Goal: Task Accomplishment & Management: Manage account settings

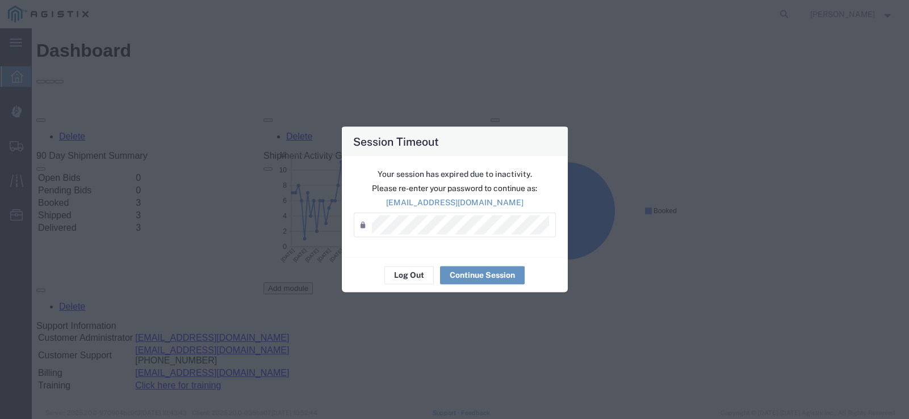
click at [510, 40] on div "Session Timeout Your session has expired due to inactivity. Please re-enter you…" at bounding box center [454, 209] width 909 height 419
click at [857, 206] on div "Session Timeout Your session has expired due to inactivity. Please re-enter you…" at bounding box center [454, 209] width 909 height 419
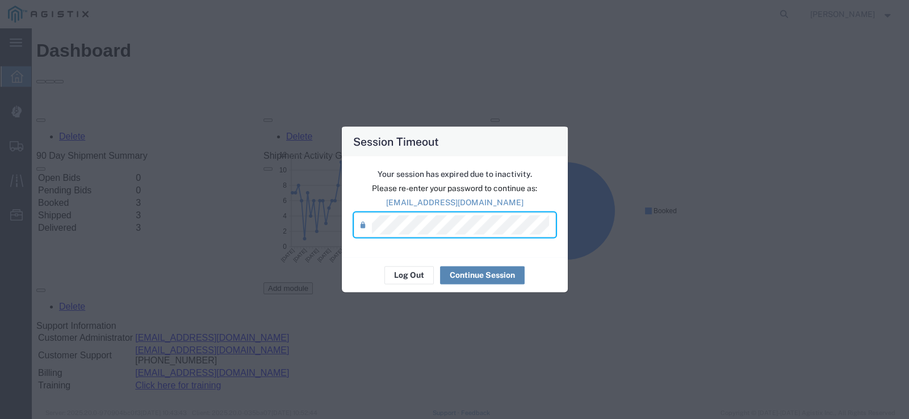
click at [490, 275] on button "Continue Session" at bounding box center [482, 275] width 85 height 18
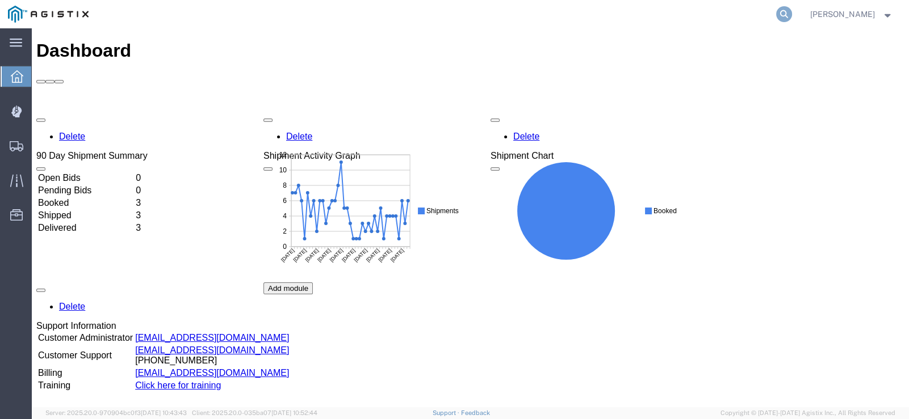
click at [792, 15] on icon at bounding box center [784, 14] width 16 height 16
click at [656, 27] on input "search" at bounding box center [603, 14] width 345 height 27
click at [629, 16] on input "search" at bounding box center [603, 14] width 345 height 27
paste input "56968181"
type input "56968181"
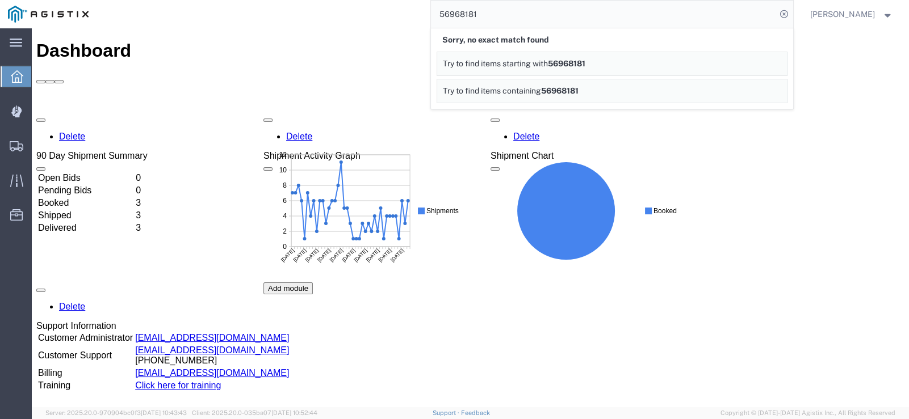
click at [572, 18] on input "56968181" at bounding box center [603, 14] width 345 height 27
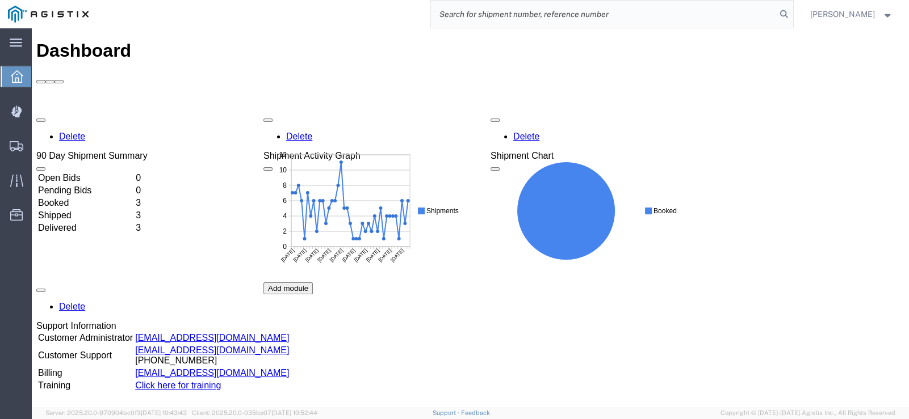
click at [511, 22] on input "search" at bounding box center [603, 14] width 345 height 27
paste input "56968181"
click at [547, 18] on input "56968181" at bounding box center [603, 14] width 345 height 27
type input "5"
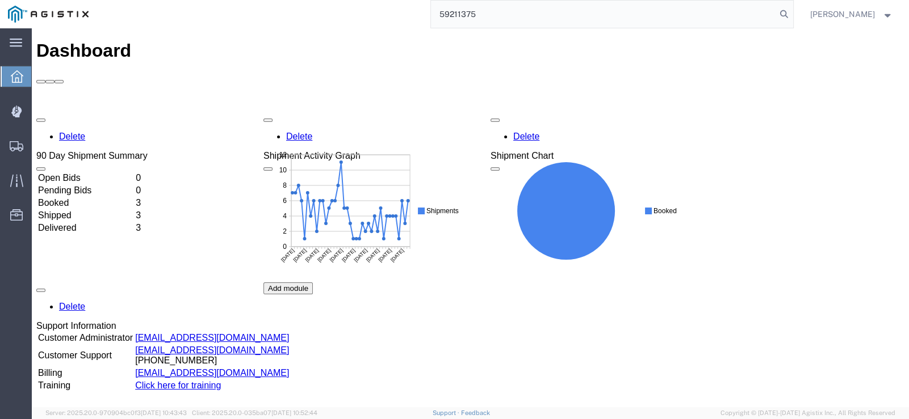
type input "59211375"
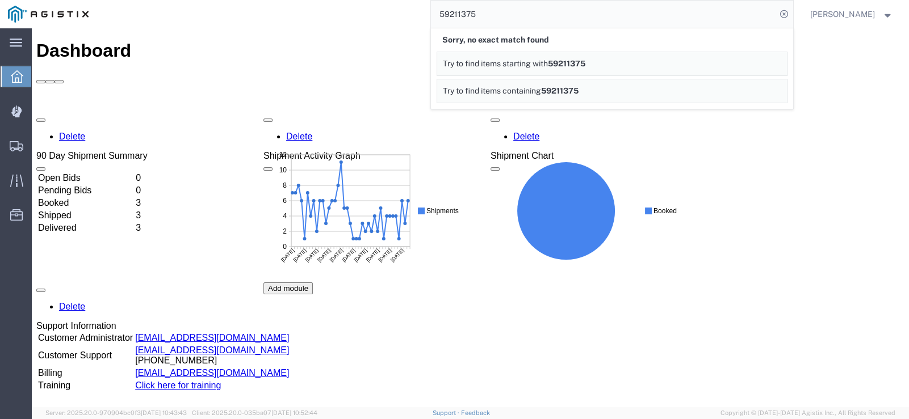
drag, startPoint x: 346, startPoint y: 11, endPoint x: 174, endPoint y: 24, distance: 172.5
click at [346, 11] on div "59211375 Sorry, no exact match found Try to find items starting with 59211375 T…" at bounding box center [444, 14] width 696 height 28
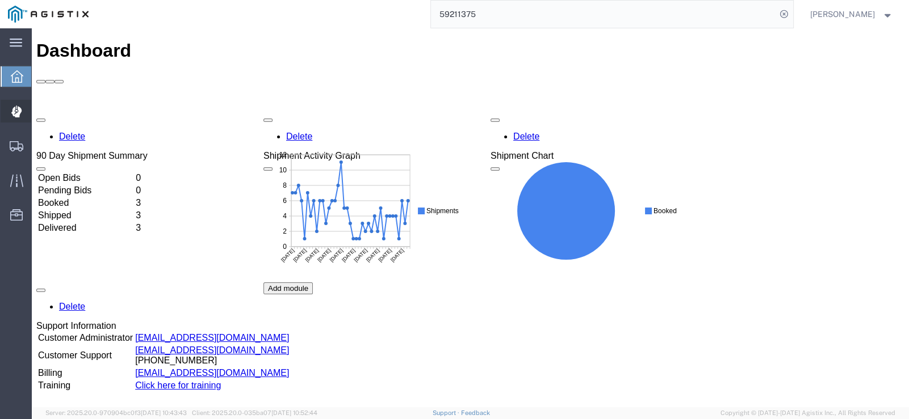
click at [24, 111] on div at bounding box center [17, 111] width 32 height 23
click at [20, 147] on icon at bounding box center [17, 146] width 14 height 10
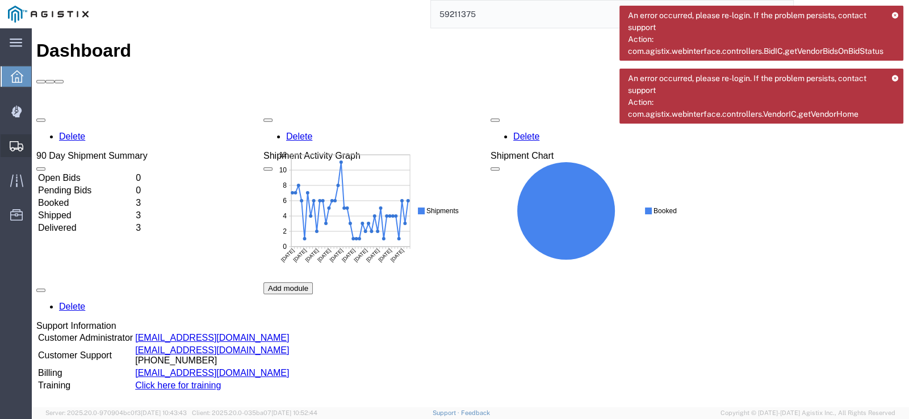
drag, startPoint x: 9, startPoint y: 127, endPoint x: 20, endPoint y: 137, distance: 15.3
click at [9, 128] on ul "Dashboard Dispatch Manager Shipments Create Shipment Simple Shipment Shipment M…" at bounding box center [16, 151] width 32 height 173
click at [18, 141] on svg-icon at bounding box center [17, 145] width 14 height 11
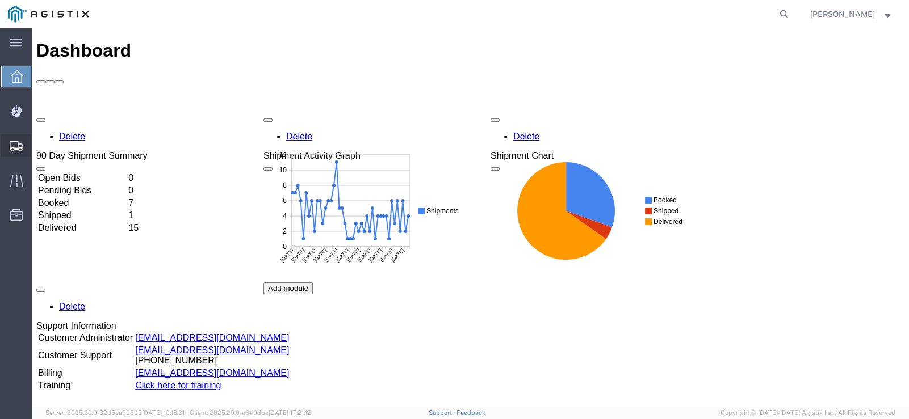
click at [18, 145] on icon at bounding box center [17, 146] width 14 height 10
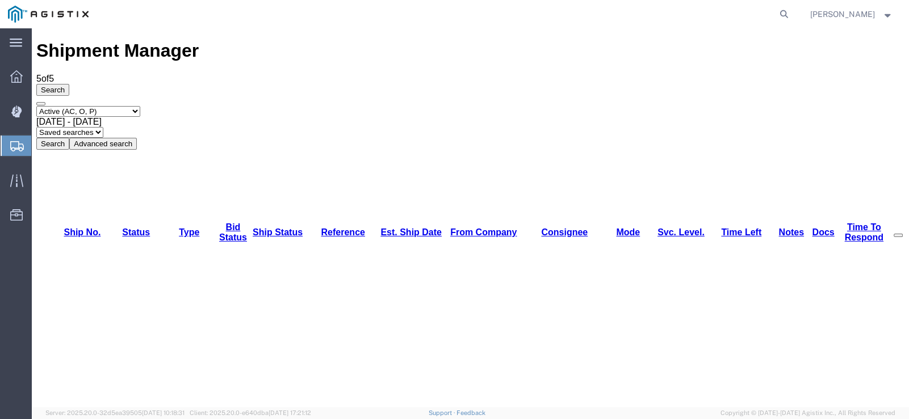
click at [123, 106] on select "Select status Active (AC, O, P) All Approved Awaiting Confirmation (AC) Booked …" at bounding box center [88, 111] width 104 height 11
select select "ALL"
click at [36, 106] on select "Select status Active (AC, O, P) All Approved Awaiting Confirmation (AC) Booked …" at bounding box center [88, 111] width 104 height 11
click at [102, 117] on span "Sep 8th 2025 - Oct 8th 2025" at bounding box center [68, 122] width 65 height 10
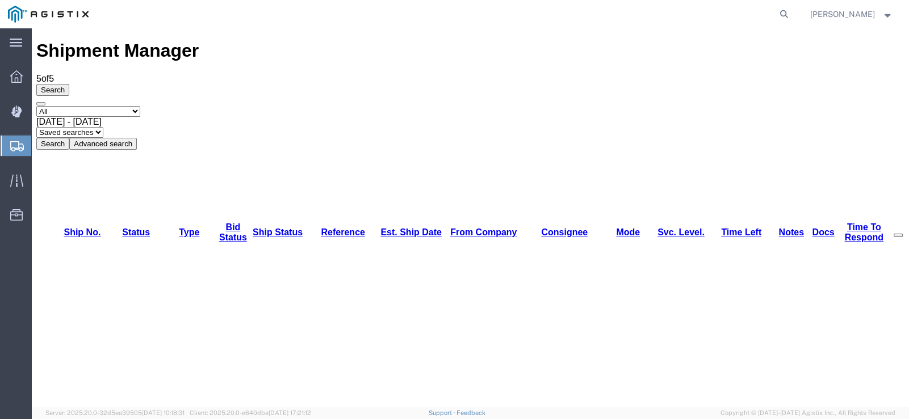
click at [69, 138] on button "Search" at bounding box center [52, 144] width 33 height 12
click at [808, 13] on nav "[PERSON_NAME]" at bounding box center [458, 14] width 901 height 28
click at [792, 16] on icon at bounding box center [784, 14] width 16 height 16
click at [661, 15] on input "search" at bounding box center [603, 14] width 345 height 27
type input "56968181"
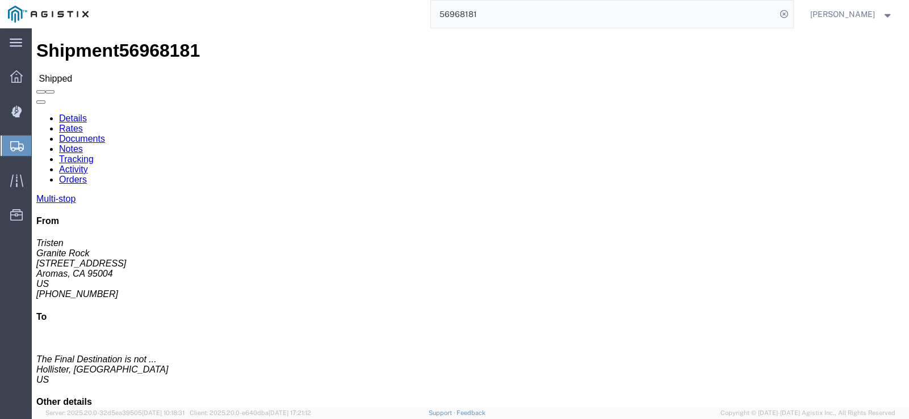
click link "Tracking"
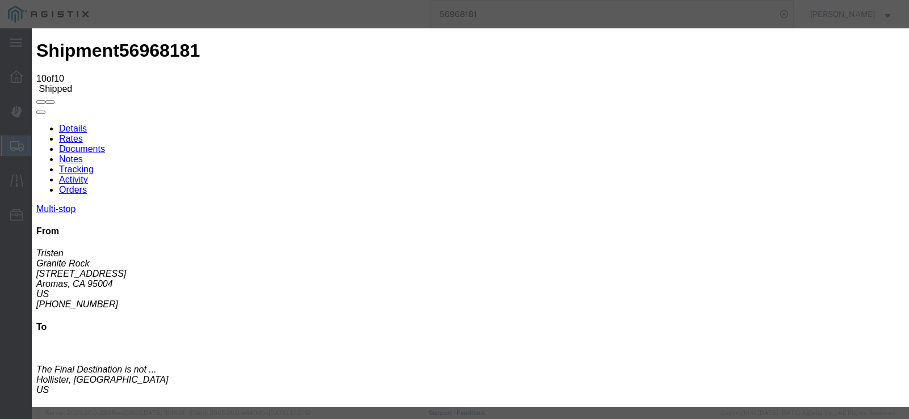
type input "10/08/2025"
type input "3:00 PM"
drag, startPoint x: 270, startPoint y: 141, endPoint x: 275, endPoint y: 132, distance: 10.4
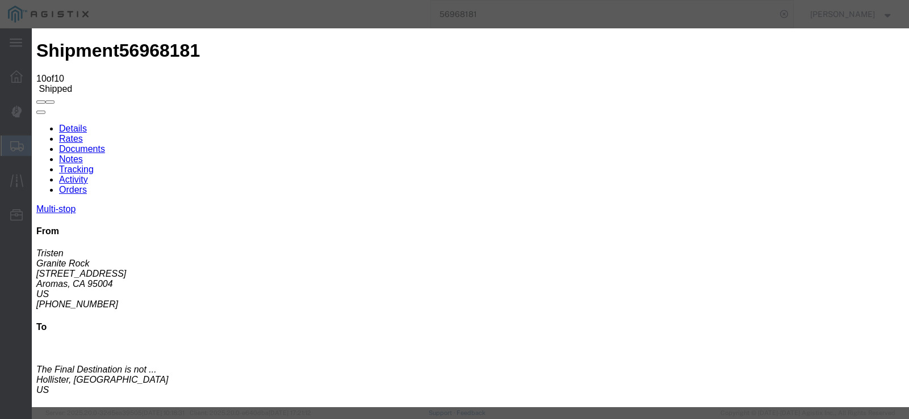
type input "09/30/2025"
type input "10:55 PM"
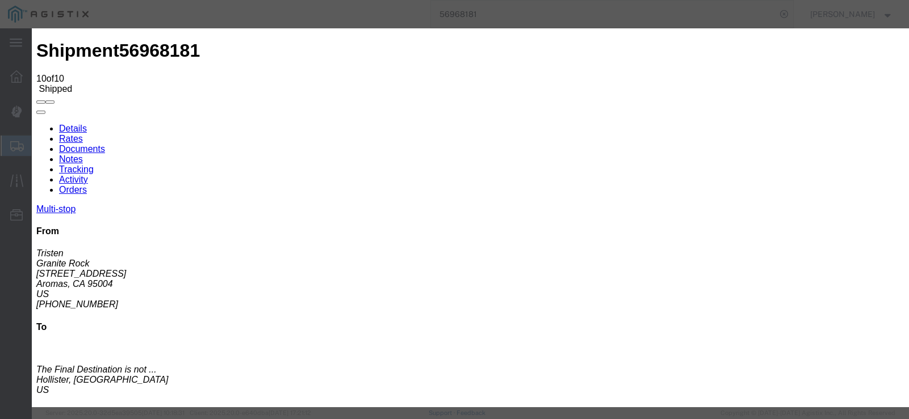
select select "ARVDLVLOC"
drag, startPoint x: 645, startPoint y: 133, endPoint x: 642, endPoint y: 112, distance: 21.3
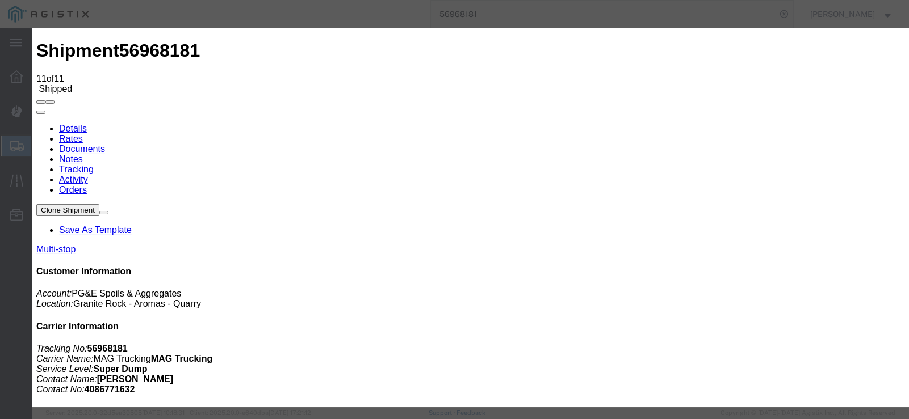
type input "10/08/2025"
type input "3:00 PM"
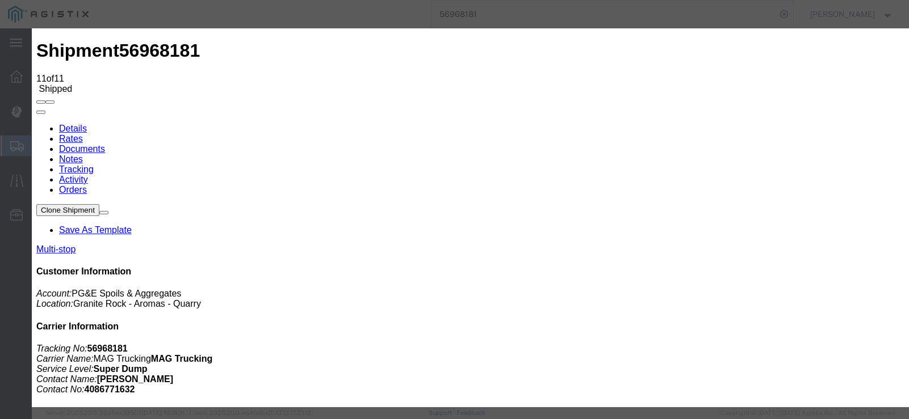
type input "09/30/2025"
type input "11:37 PM"
select select "DPTDLVLOC"
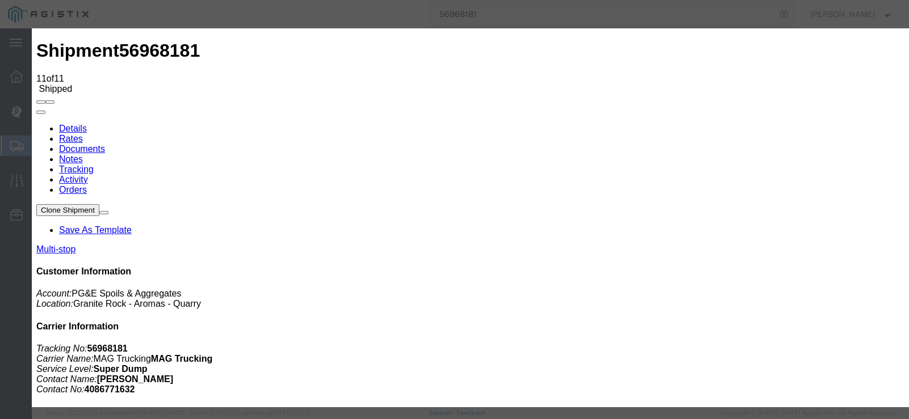
type input "11:37 AM"
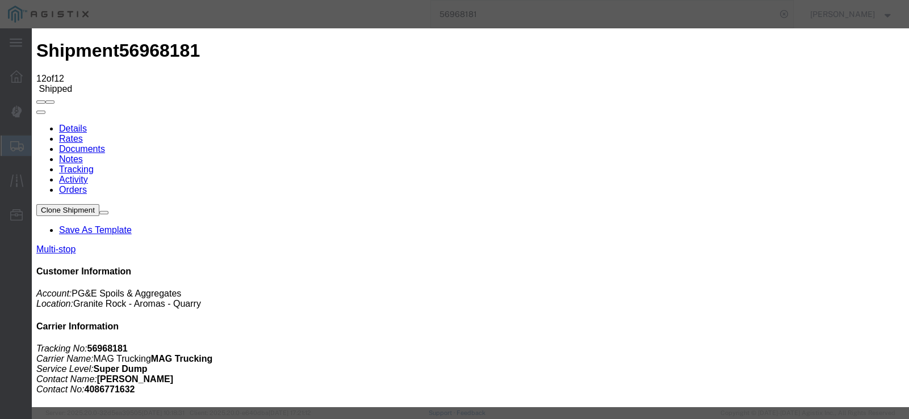
type input "10:55 AM"
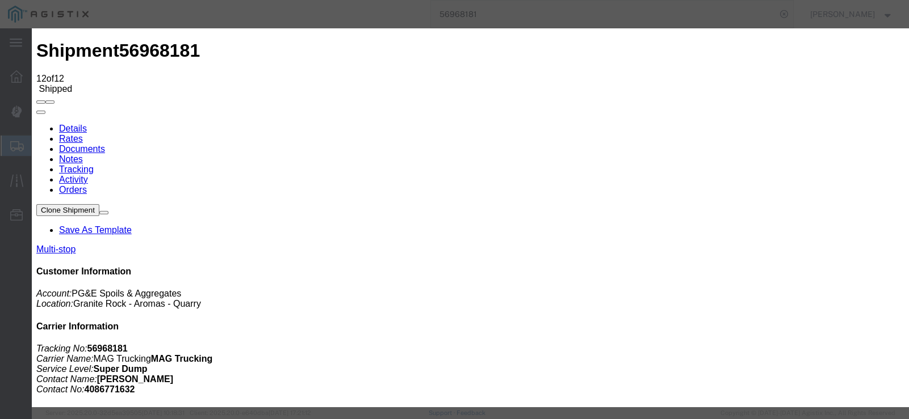
type input "10/08/2025"
type input "3:00 PM"
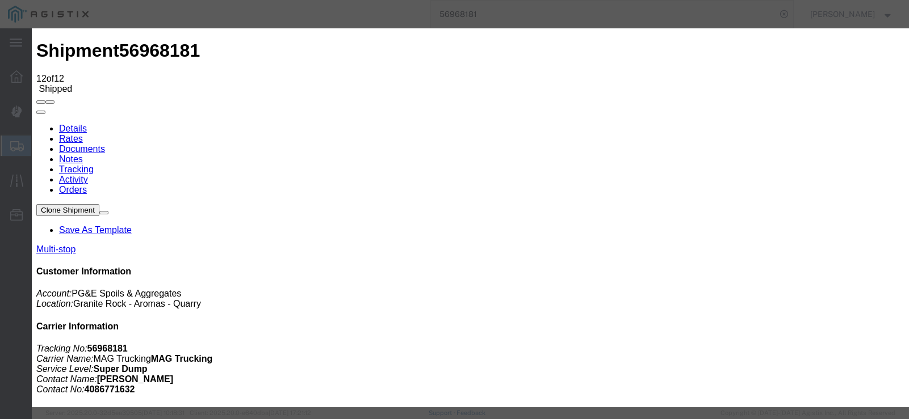
type input "09/30/2025"
type input "12:15 PM"
select select "ARVPULOC"
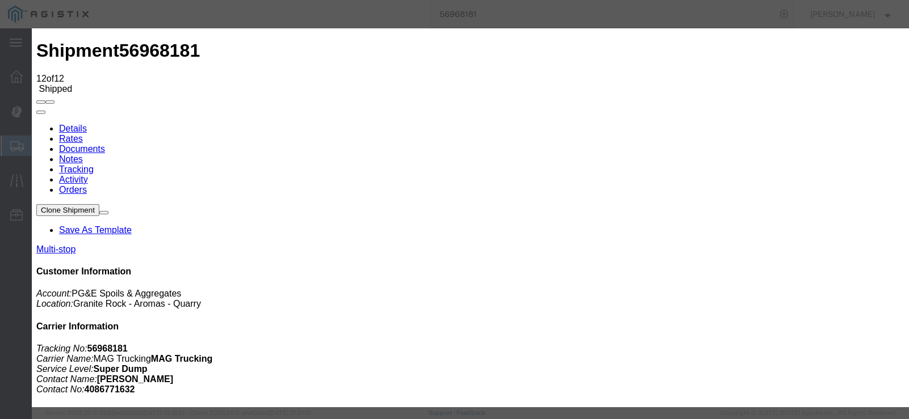
select select "{"pickupDeliveryInfoId": "123238831","pickupOrDelivery": "P","stopNum": "1","lo…"
select select "CA"
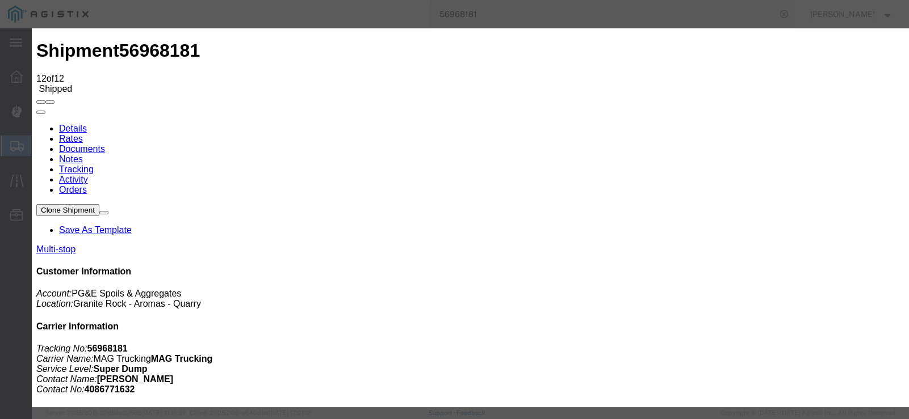
type input "Aromas"
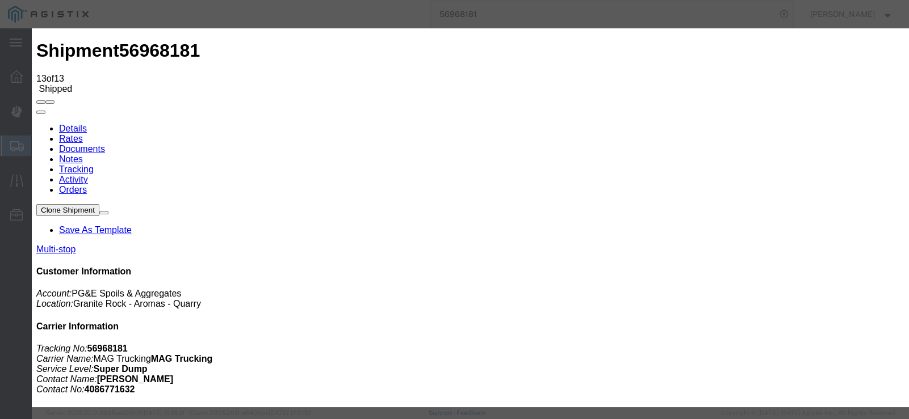
type input "10/08/2025"
type input "3:00 PM"
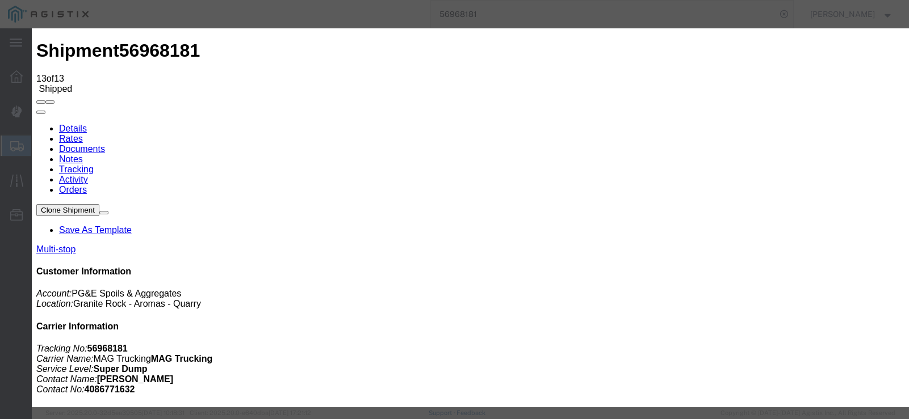
type input "09/30/2025"
type input "12:42 PM"
select select "DPTPULOC"
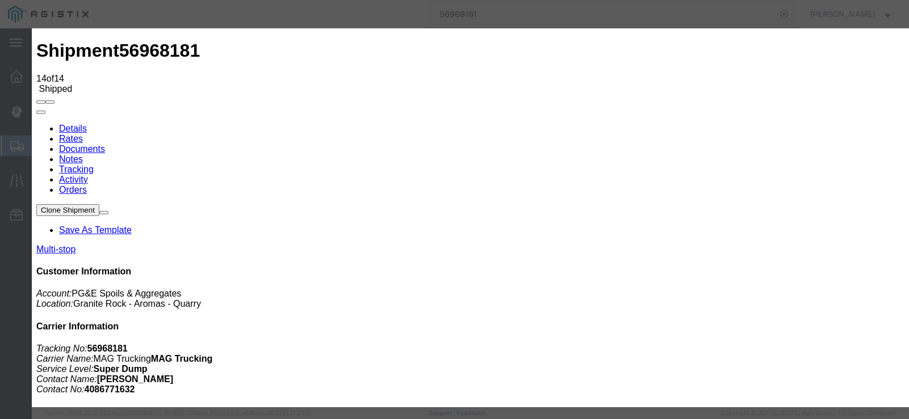
type input "10/08/2025"
type input "3:00 PM"
drag, startPoint x: 263, startPoint y: 155, endPoint x: 261, endPoint y: 163, distance: 7.7
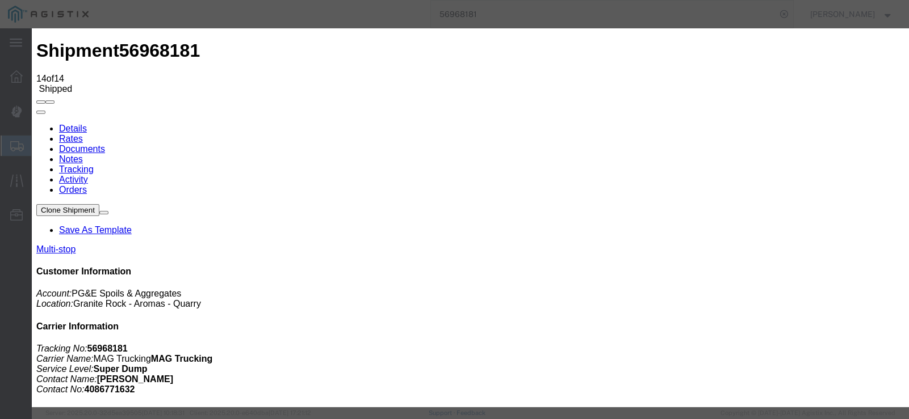
type input "09/30/2025"
type input "1:27 PM"
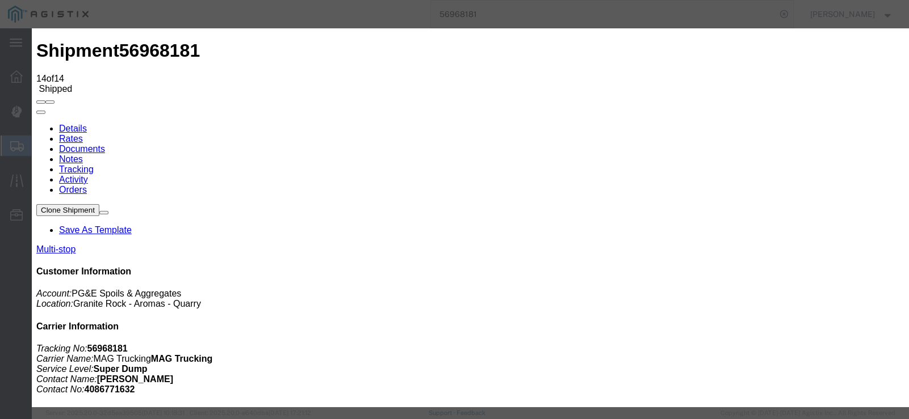
select select "ARVDLVLOC"
select select "{"pickupDeliveryInfoId": "123238832","pickupOrDelivery": "D","stopNum": "2","lo…"
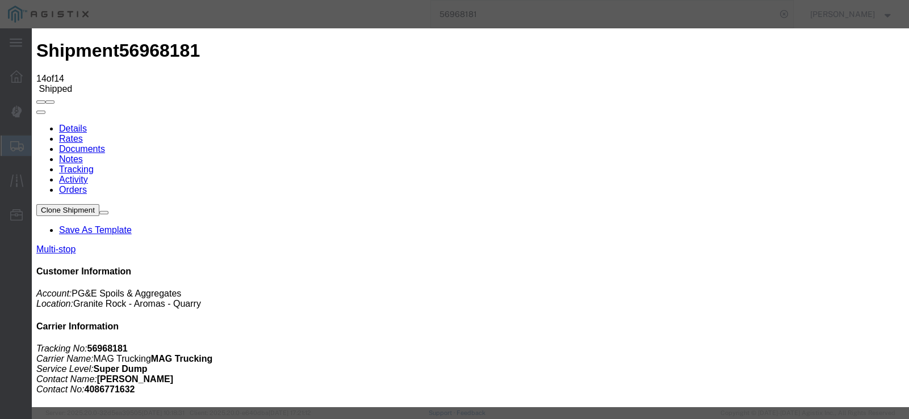
select select "CA"
type input "Hollister"
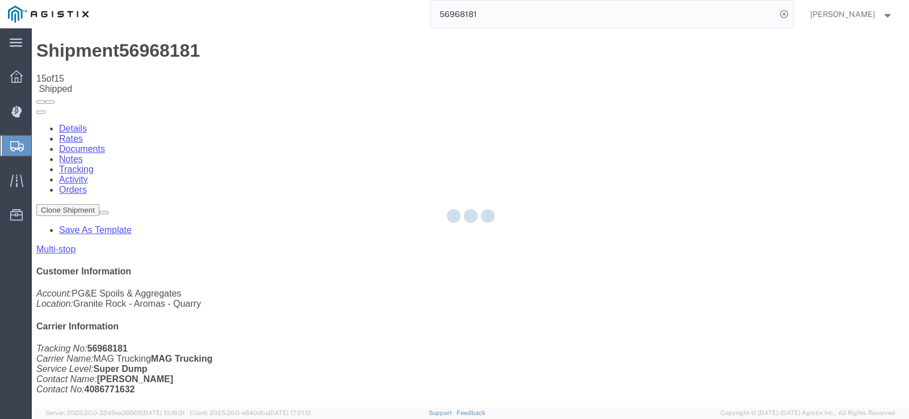
click at [619, 110] on div at bounding box center [470, 217] width 877 height 379
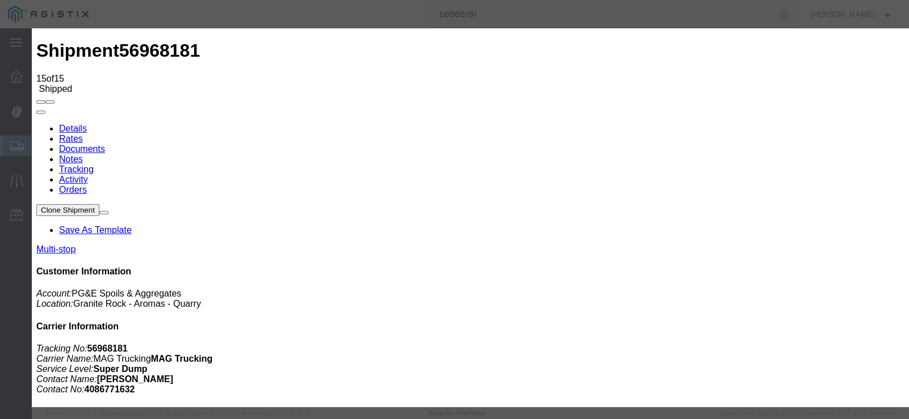
type input "10/08/2025"
type input "3:00 PM"
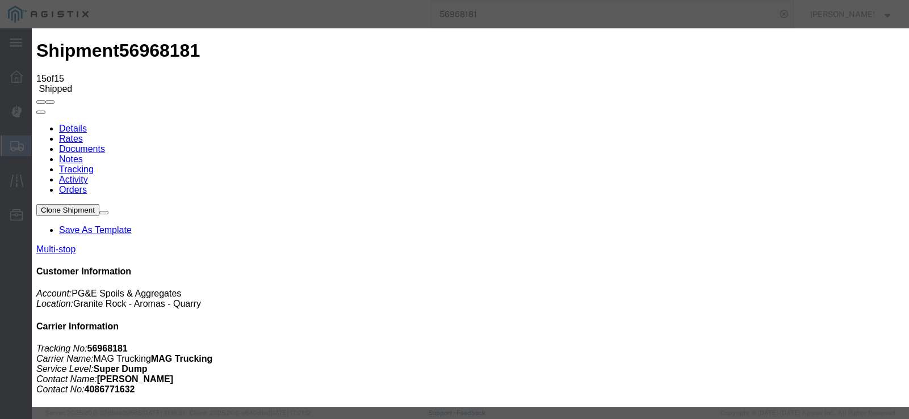
type input "09/30/2025"
type input "1:40 PM"
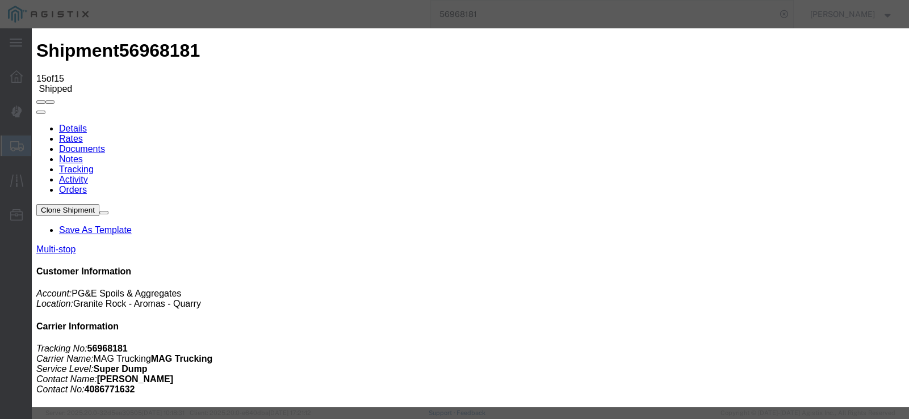
select select "DPTDLVLOC"
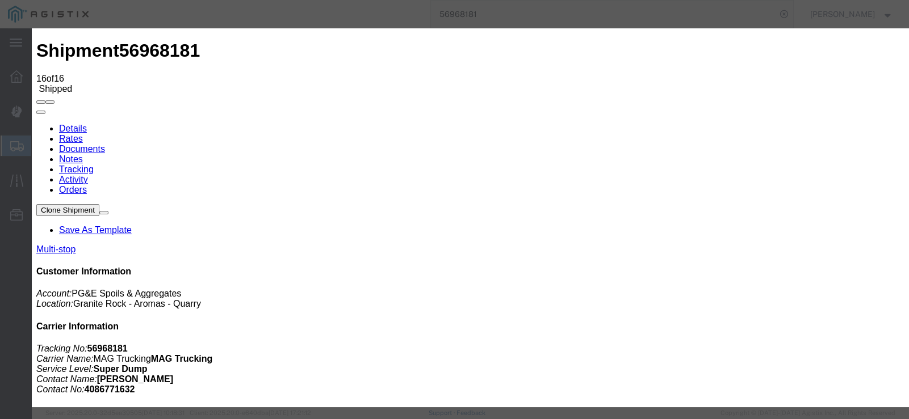
type input "10/08/2025"
type input "3:00 PM"
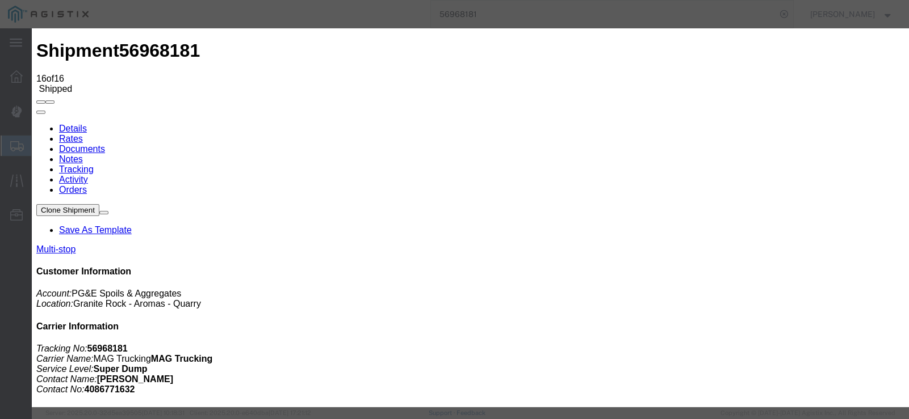
type input "09/30/2025"
type input "1:40 PM"
select select "BREAKSTART"
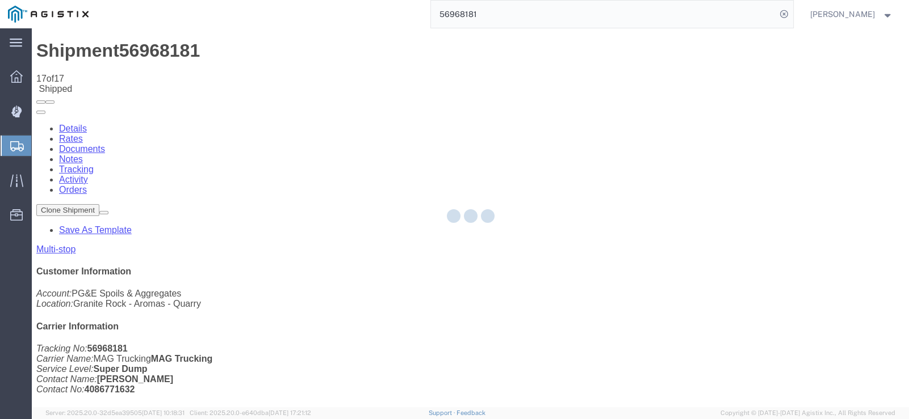
click at [627, 110] on div at bounding box center [470, 217] width 877 height 379
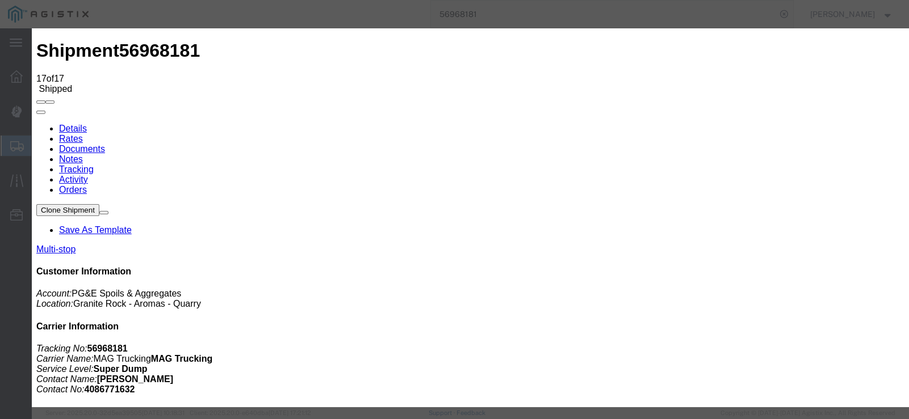
type input "10/08/2025"
type input "3:00 PM"
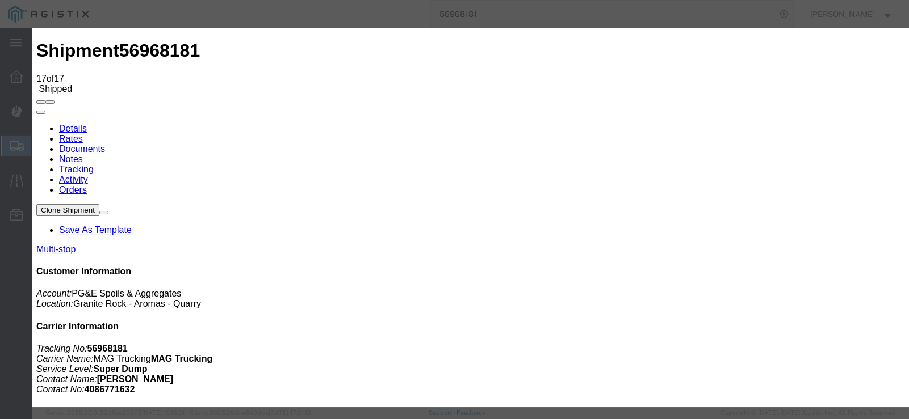
type input "09/30/2025"
type input "2:10 PM"
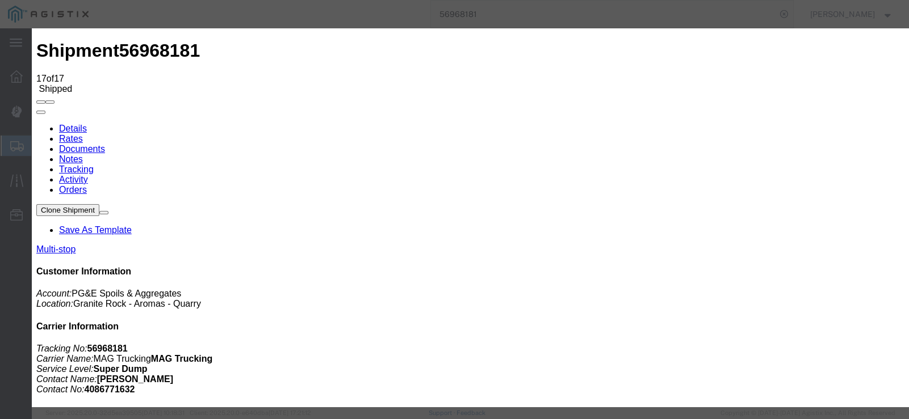
select select "BREAKSTOP"
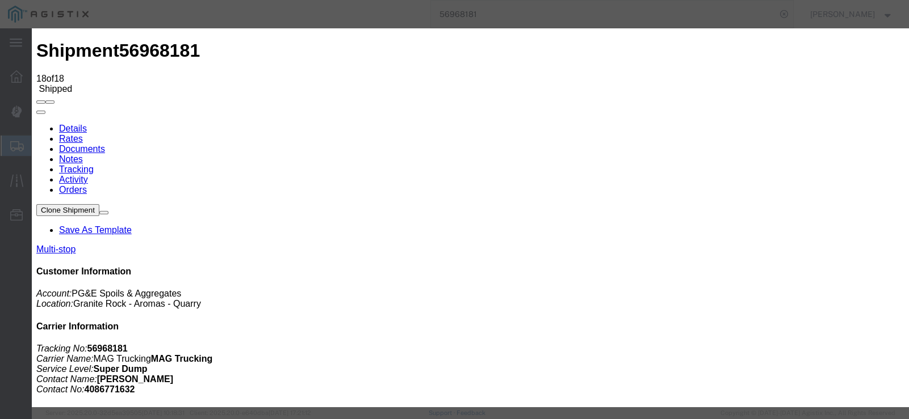
type input "10/08/2025"
type input "3:00 PM"
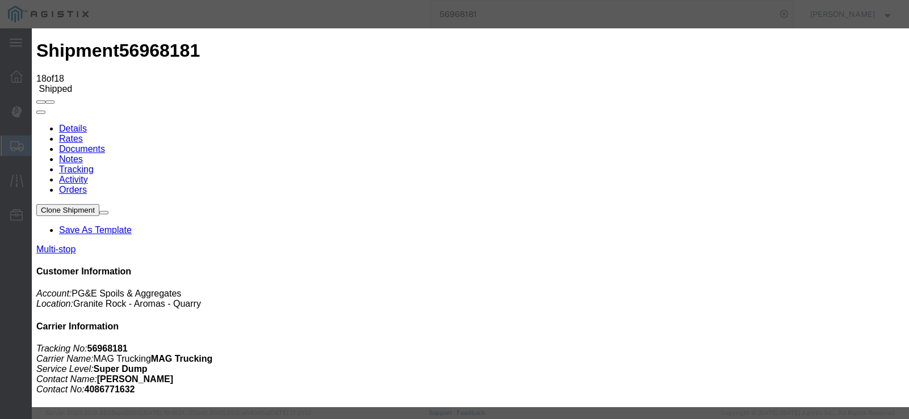
type input "09/30/2025"
type input "2:55 PM"
select select "DELIVRED"
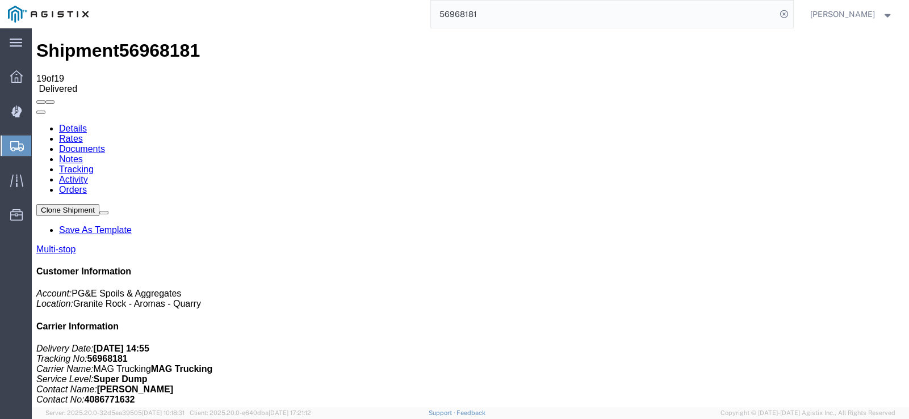
click at [36, 11] on img at bounding box center [48, 14] width 81 height 17
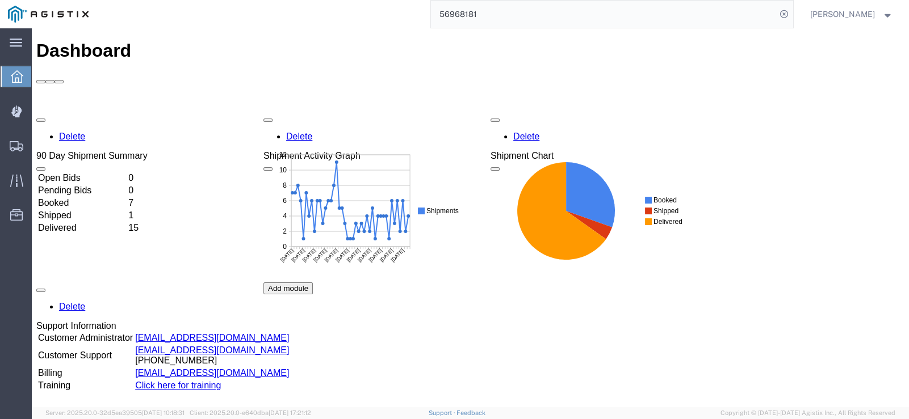
click at [592, 15] on input "56968181" at bounding box center [603, 14] width 345 height 27
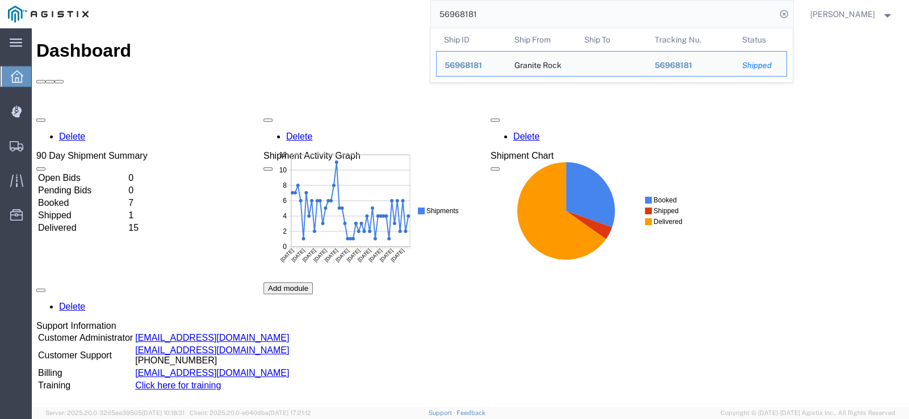
click at [592, 17] on input "56968181" at bounding box center [603, 14] width 345 height 27
click at [593, 16] on input "56968181" at bounding box center [603, 14] width 345 height 27
click at [592, 15] on input "56968181" at bounding box center [603, 14] width 345 height 27
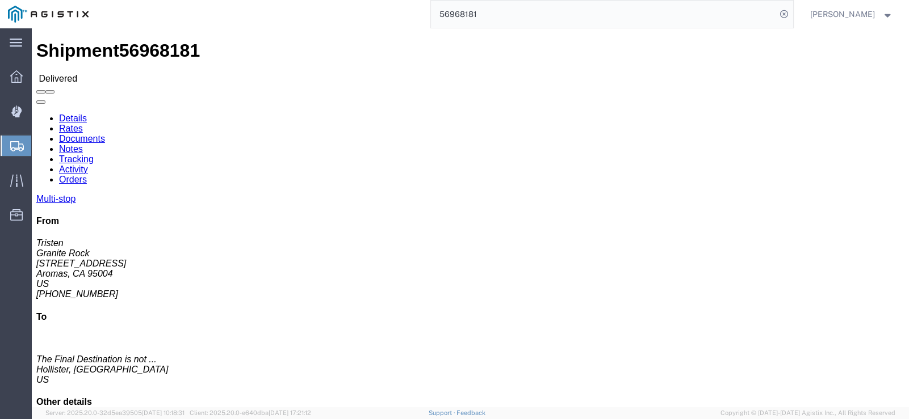
click at [35, 10] on img at bounding box center [48, 14] width 81 height 17
